Goal: Task Accomplishment & Management: Manage account settings

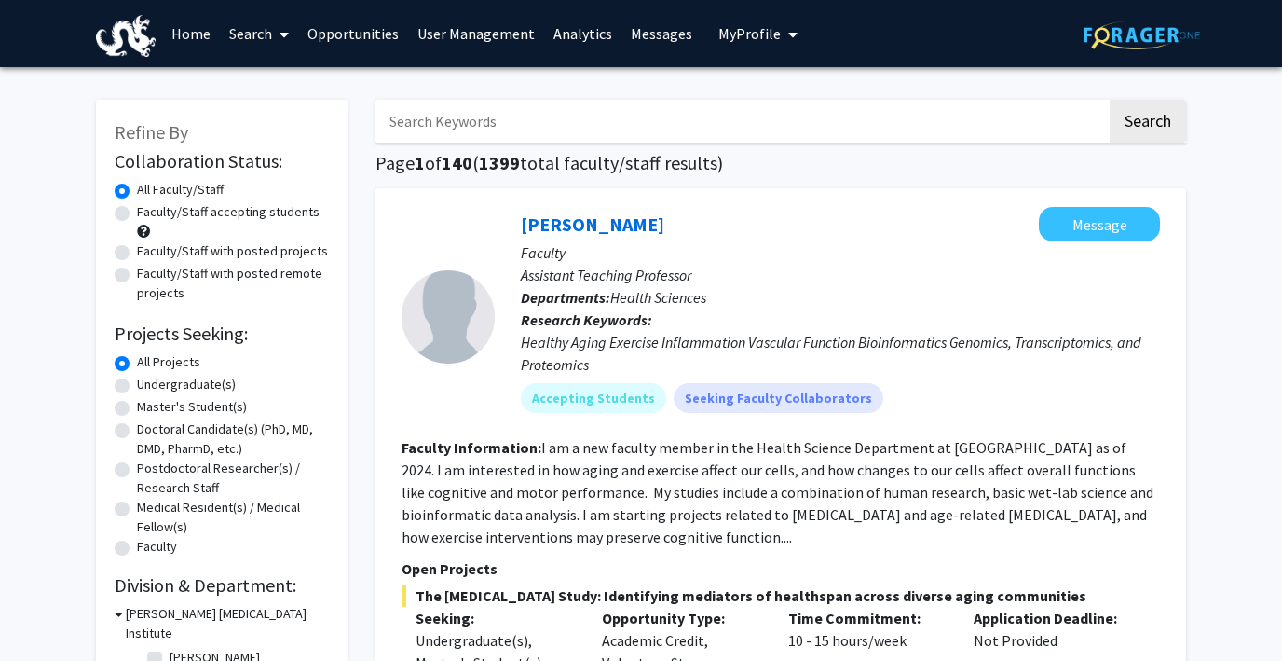
click at [430, 36] on link "User Management" at bounding box center [476, 33] width 136 height 65
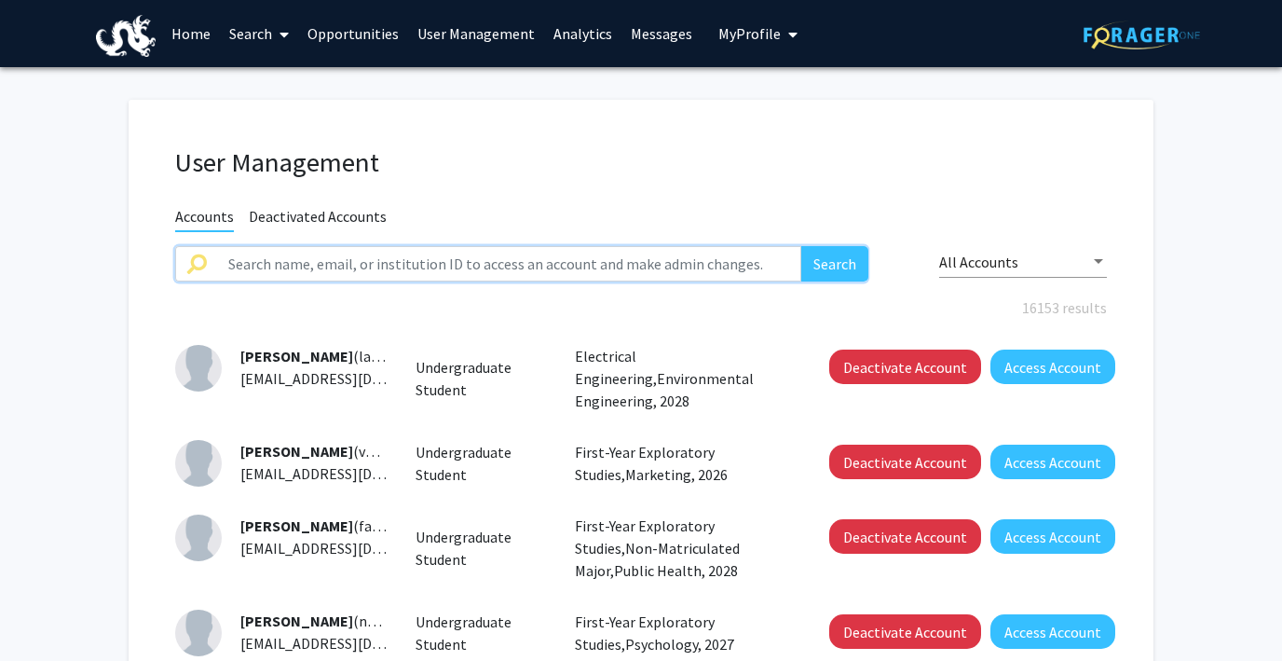
click at [309, 269] on input "text" at bounding box center [509, 263] width 584 height 35
paste input "[PERSON_NAME]"
click at [801, 246] on button "Search" at bounding box center [834, 263] width 67 height 35
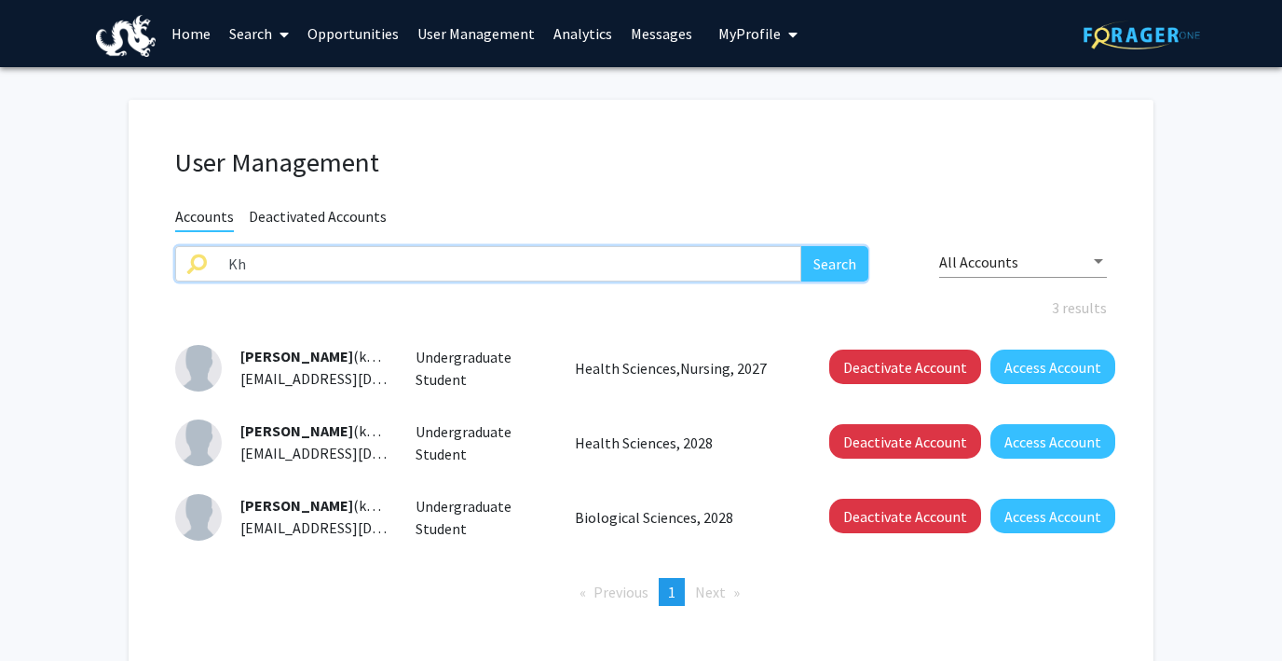
type input "K"
click at [801, 246] on button "Search" at bounding box center [834, 263] width 67 height 35
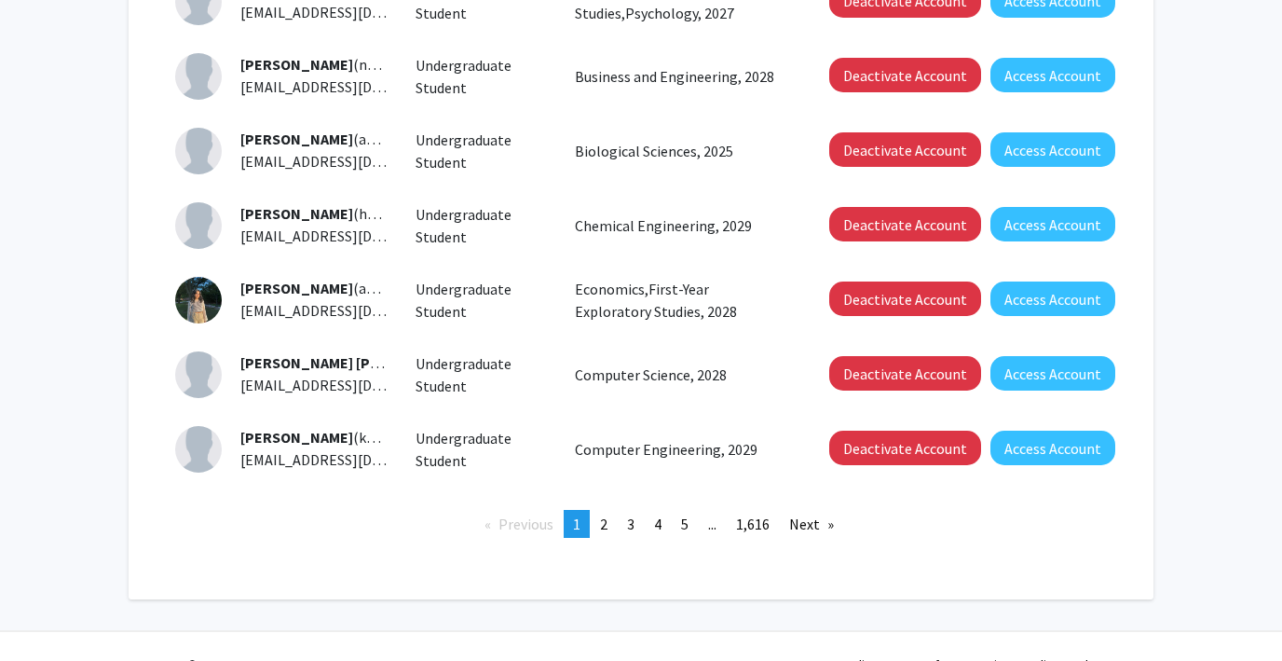
scroll to position [667, 0]
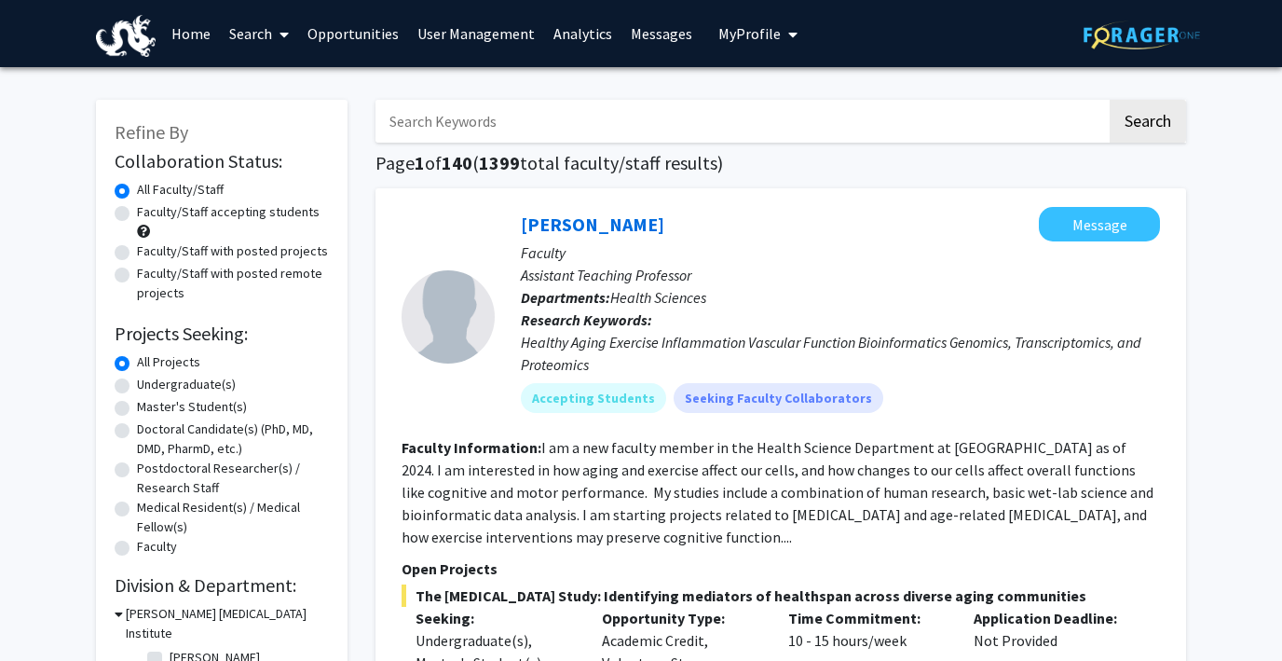
click at [497, 118] on input "Search Keywords" at bounding box center [740, 121] width 731 height 43
click at [427, 23] on link "User Management" at bounding box center [476, 33] width 136 height 65
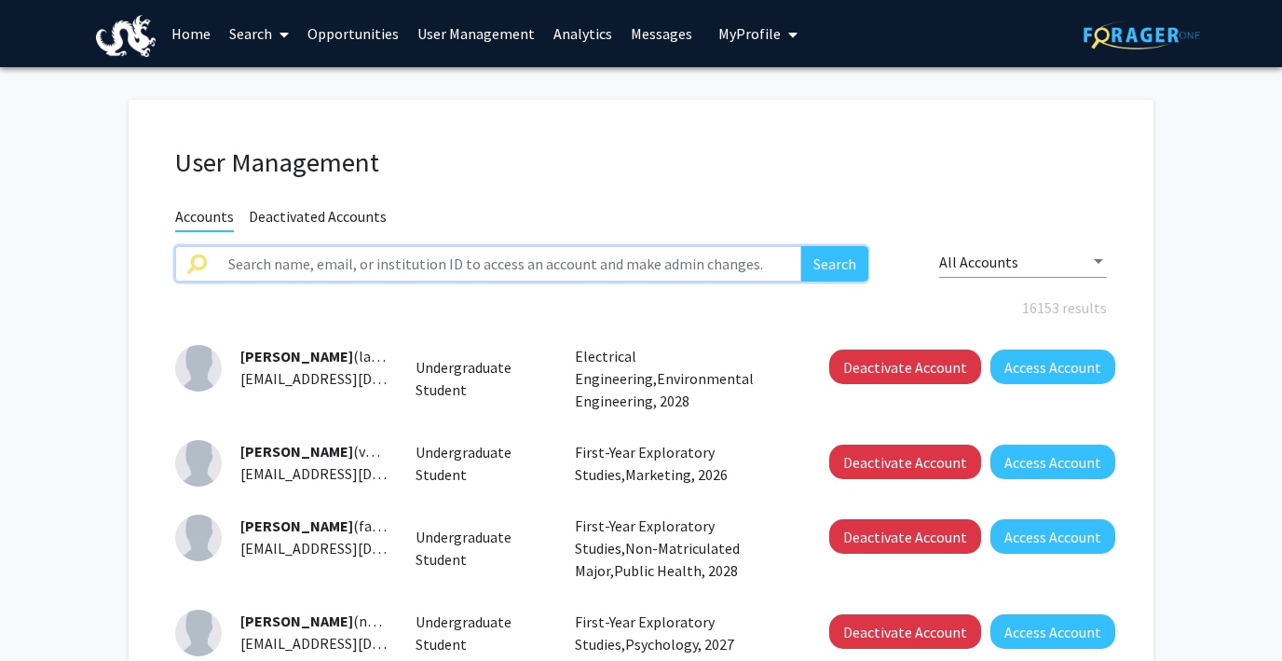
click at [336, 269] on input "text" at bounding box center [509, 263] width 584 height 35
type input "khushi"
click at [801, 246] on button "Search" at bounding box center [834, 263] width 67 height 35
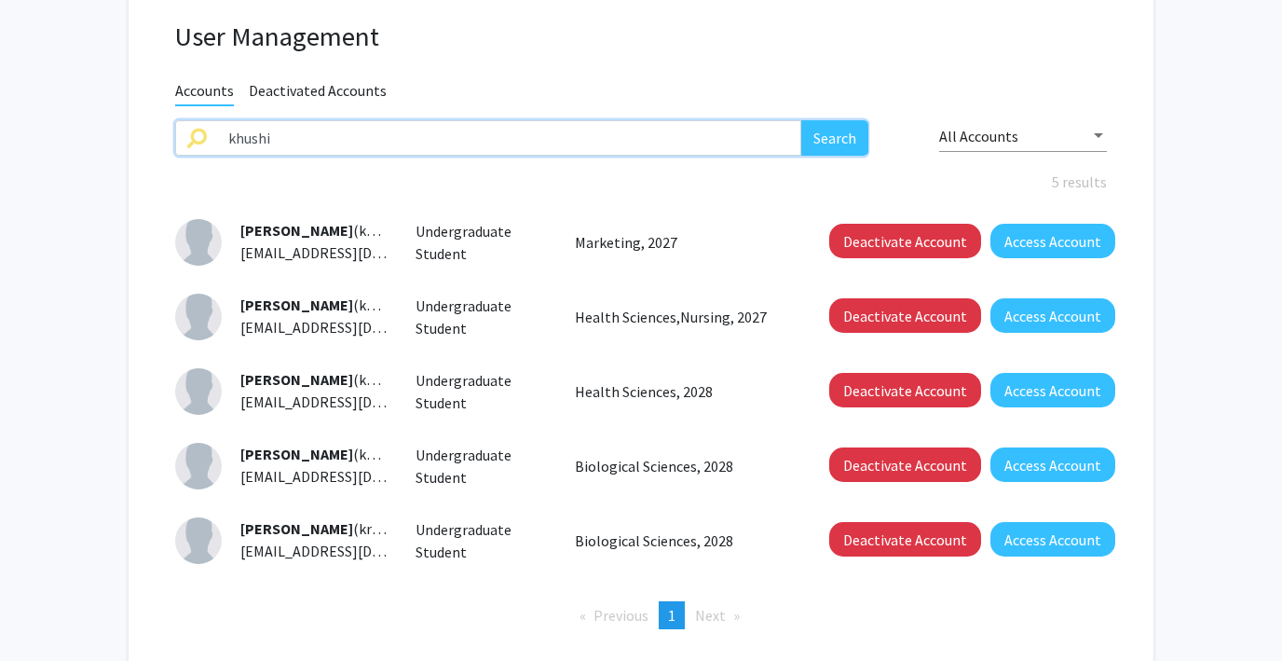
scroll to position [127, 0]
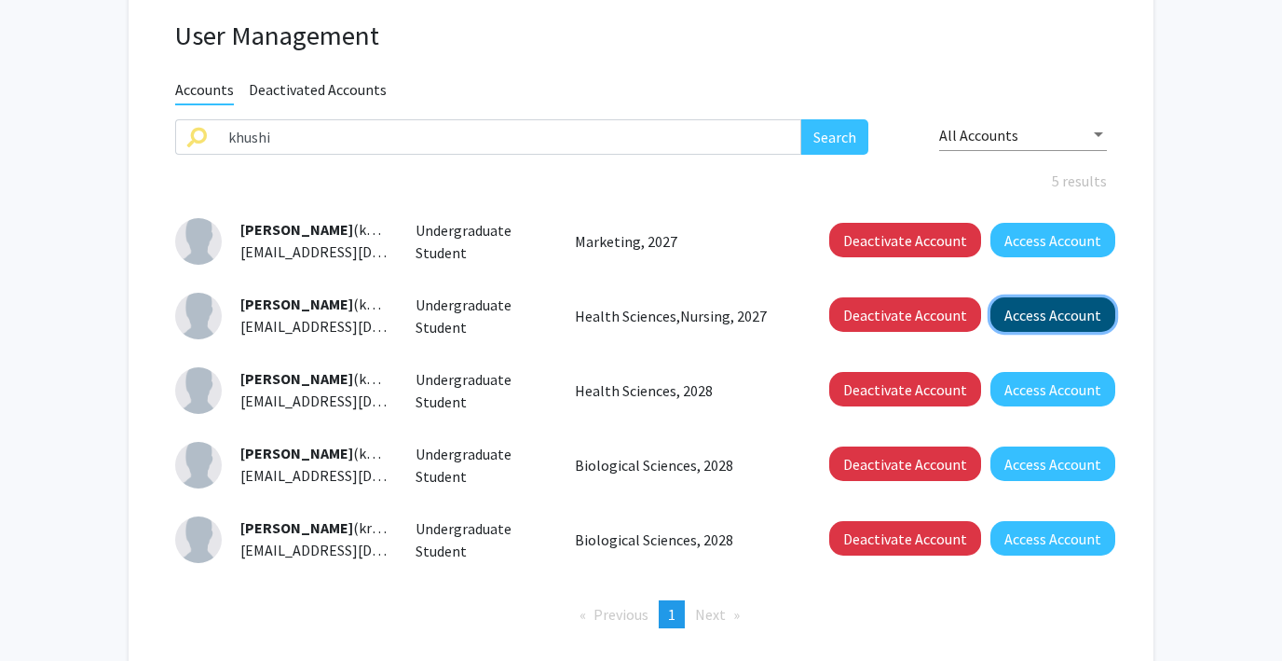
click at [1002, 325] on button "Access Account" at bounding box center [1052, 314] width 125 height 34
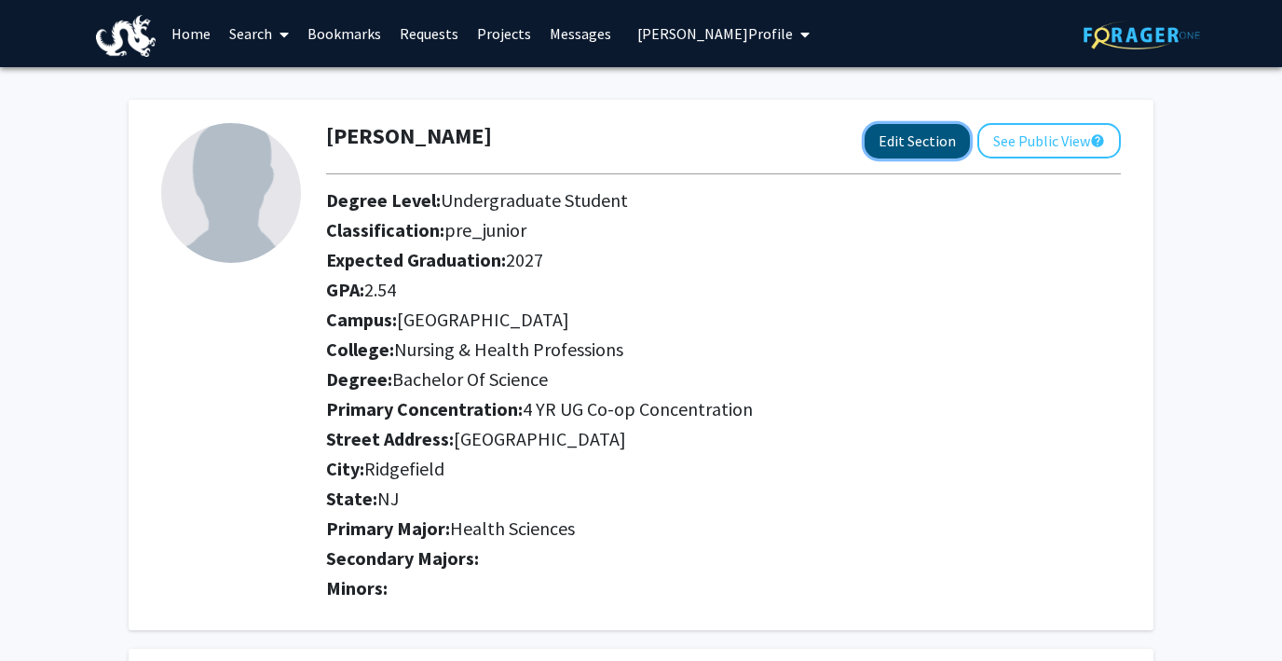
click at [897, 135] on button "Edit Section" at bounding box center [917, 141] width 105 height 34
select select
select select "University City"
select select "Nursing & Health Professions"
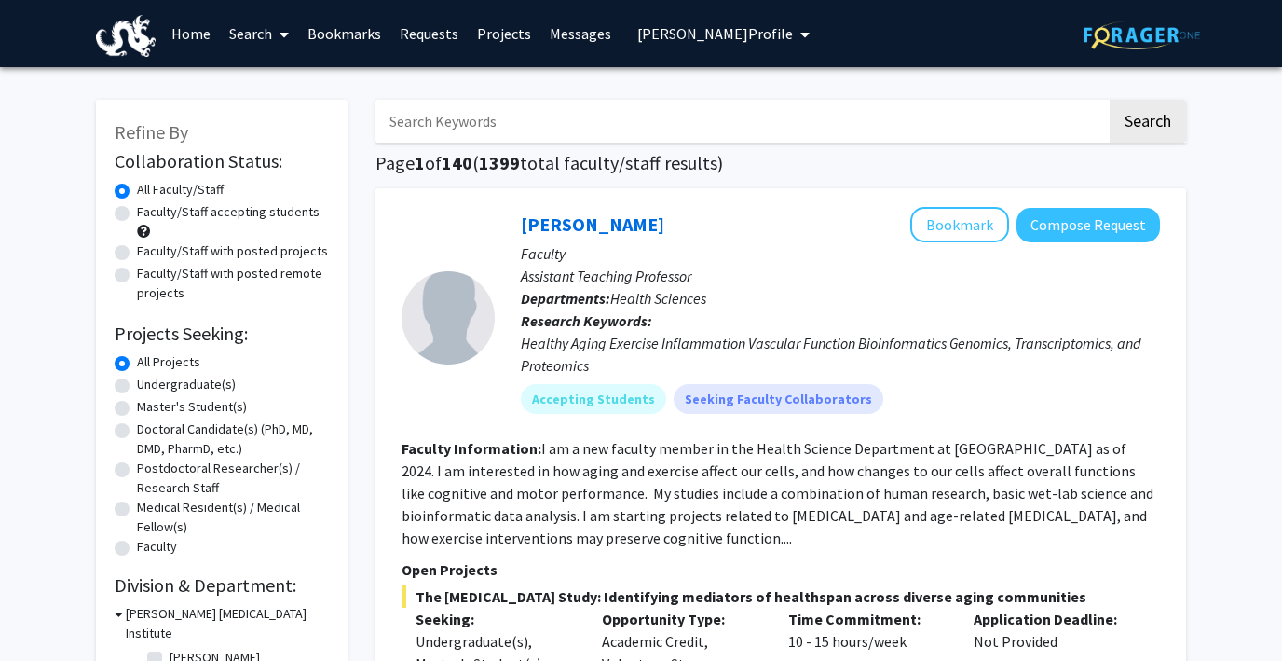
click at [137, 214] on label "Faculty/Staff accepting students" at bounding box center [228, 212] width 183 height 20
click at [137, 214] on input "Faculty/Staff accepting students" at bounding box center [143, 208] width 12 height 12
radio input "true"
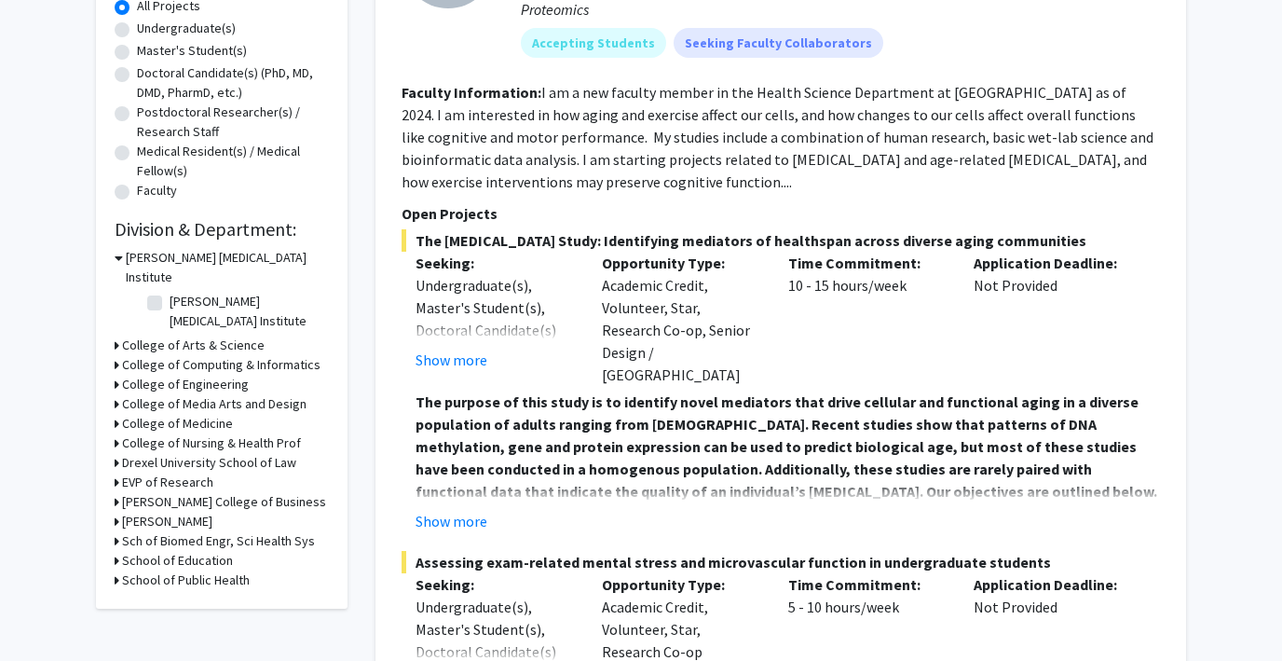
scroll to position [358, 0]
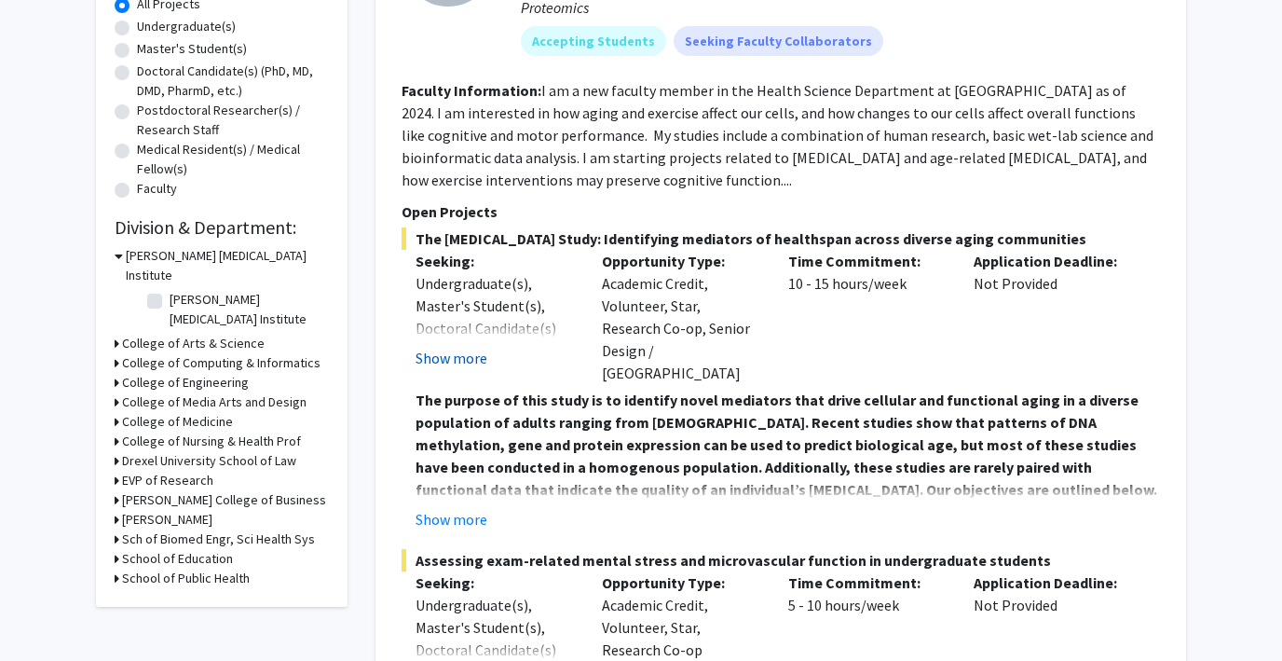
click at [458, 366] on button "Show more" at bounding box center [452, 358] width 72 height 22
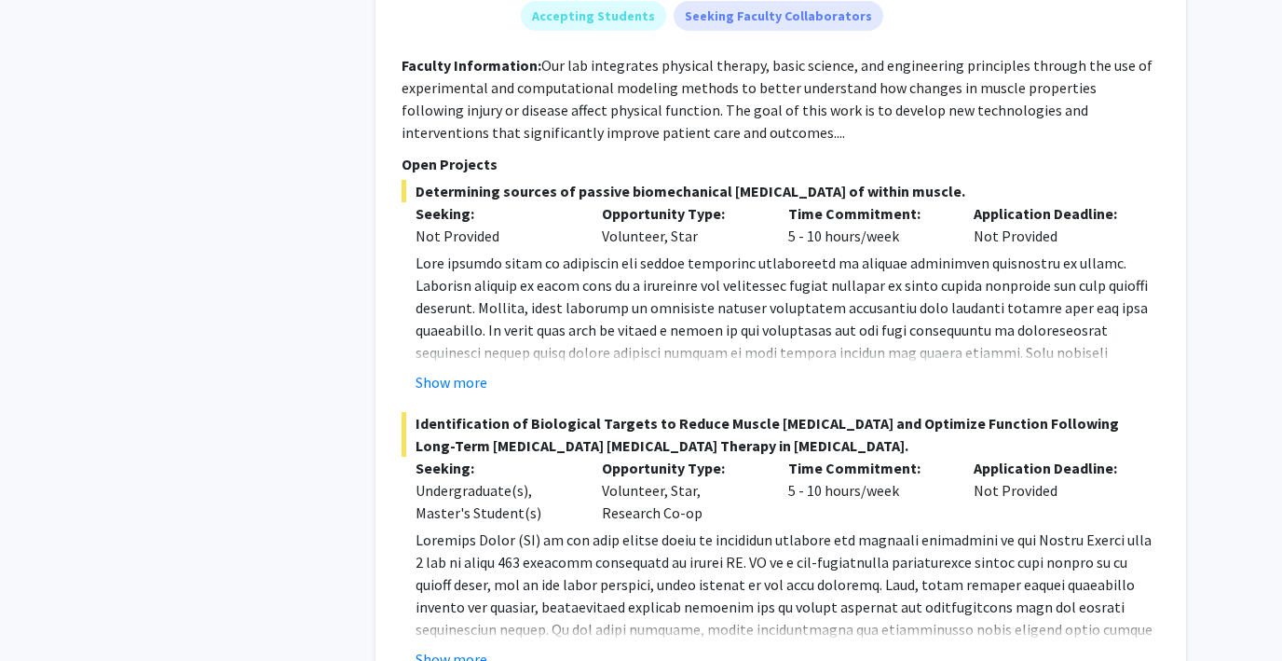
scroll to position [7543, 0]
